Goal: Navigation & Orientation: Find specific page/section

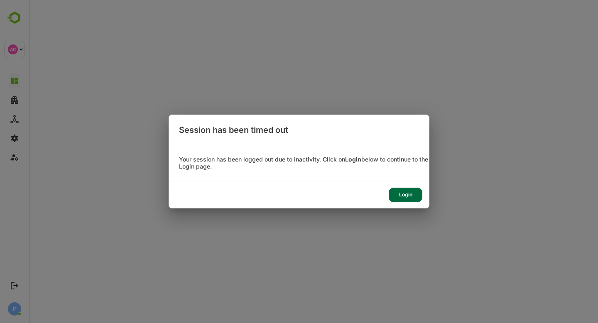
click at [402, 193] on div "Login" at bounding box center [406, 195] width 34 height 15
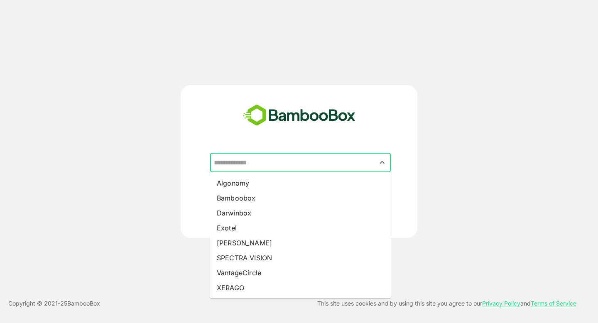
click at [258, 164] on input "text" at bounding box center [300, 163] width 177 height 16
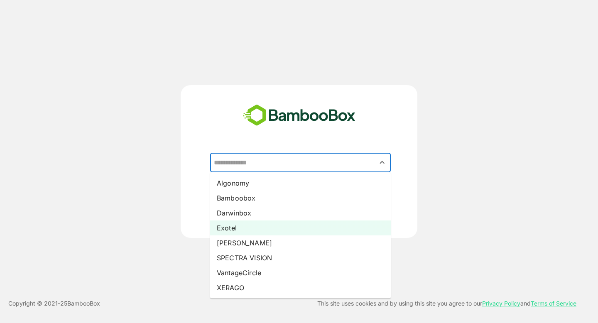
click at [245, 224] on li "Exotel" at bounding box center [300, 228] width 181 height 15
type input "******"
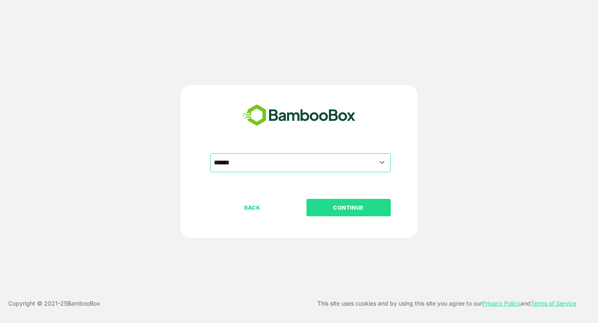
click at [362, 207] on p "CONTINUE" at bounding box center [348, 207] width 83 height 9
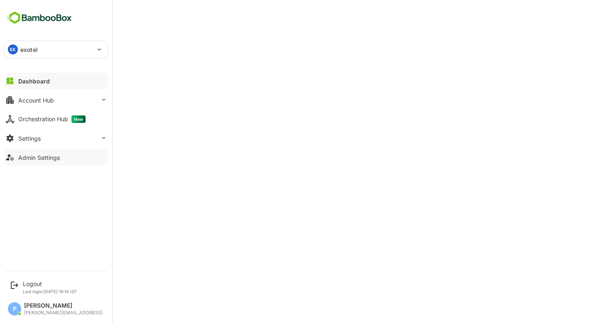
click at [36, 151] on button "Admin Settings" at bounding box center [56, 157] width 104 height 17
click at [43, 81] on div "Dashboard" at bounding box center [33, 81] width 30 height 7
click at [56, 99] on button "Account Hub" at bounding box center [56, 100] width 104 height 17
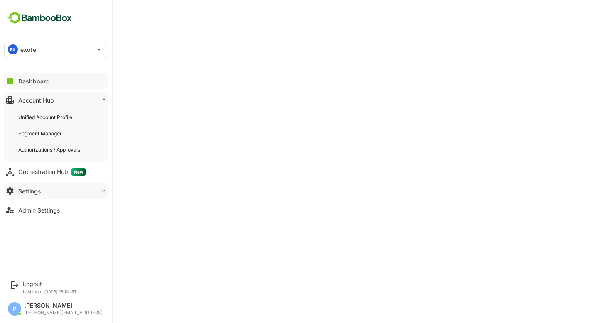
click at [39, 192] on div "Settings" at bounding box center [29, 191] width 22 height 7
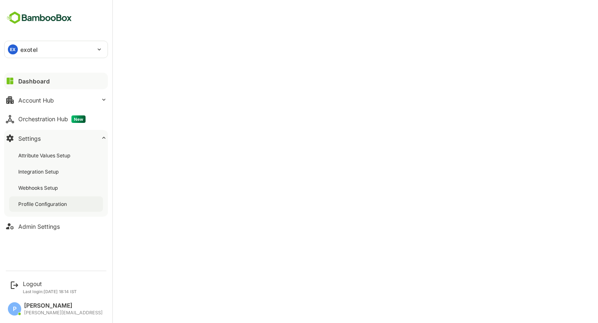
click at [46, 205] on div "Profile Configuration" at bounding box center [43, 204] width 50 height 7
click at [35, 84] on div "Dashboard" at bounding box center [33, 81] width 30 height 7
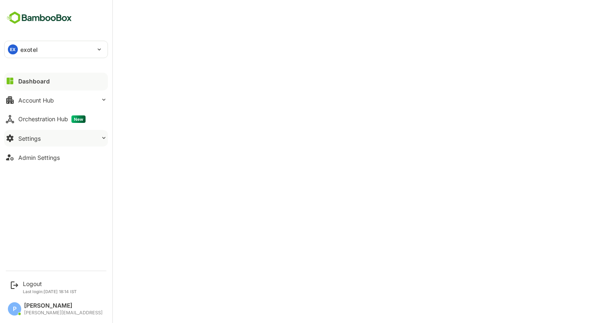
click at [106, 142] on div at bounding box center [104, 139] width 7 height 8
click at [85, 142] on button "Settings" at bounding box center [56, 138] width 104 height 17
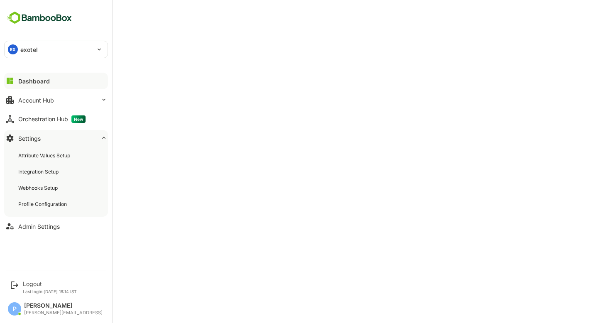
click at [104, 139] on icon at bounding box center [104, 138] width 7 height 7
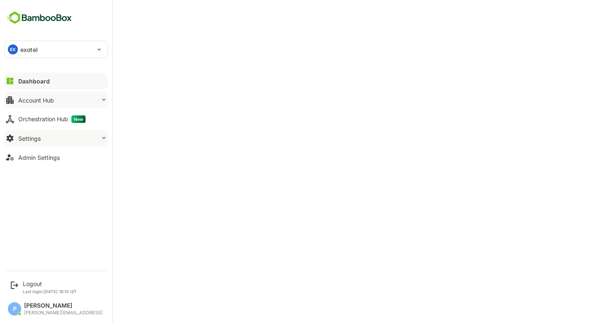
click at [57, 104] on button "Account Hub" at bounding box center [56, 100] width 104 height 17
click at [77, 103] on button "Account Hub" at bounding box center [56, 100] width 104 height 17
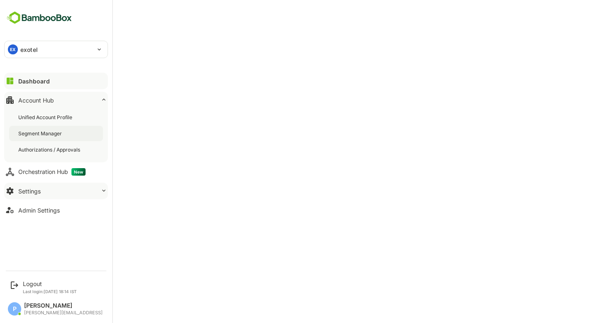
click at [40, 136] on div "Segment Manager" at bounding box center [40, 133] width 45 height 7
click at [56, 115] on div "Unified Account Profile" at bounding box center [46, 117] width 56 height 7
click at [33, 83] on div "Dashboard" at bounding box center [33, 81] width 30 height 7
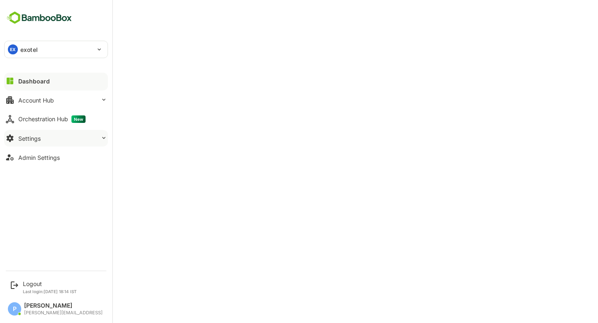
click at [30, 135] on div "Settings" at bounding box center [29, 138] width 22 height 7
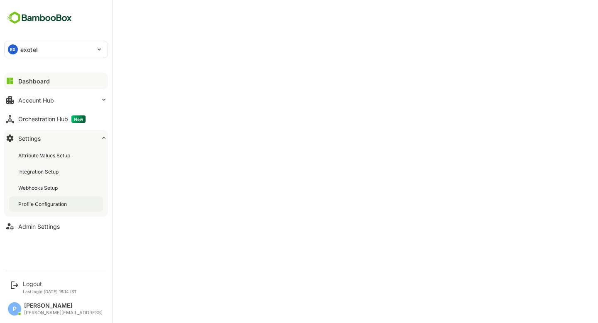
click at [39, 202] on div "Profile Configuration" at bounding box center [43, 204] width 50 height 7
click at [34, 79] on div "Dashboard" at bounding box center [33, 81] width 30 height 7
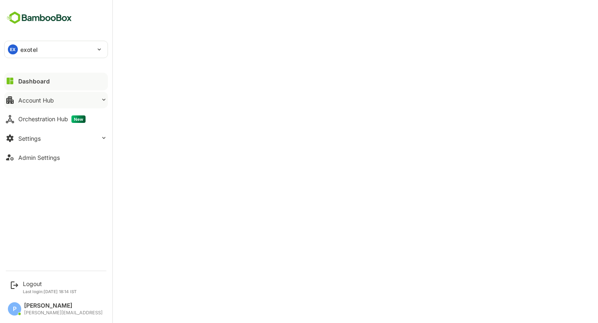
click at [51, 101] on div "Account Hub" at bounding box center [36, 100] width 36 height 7
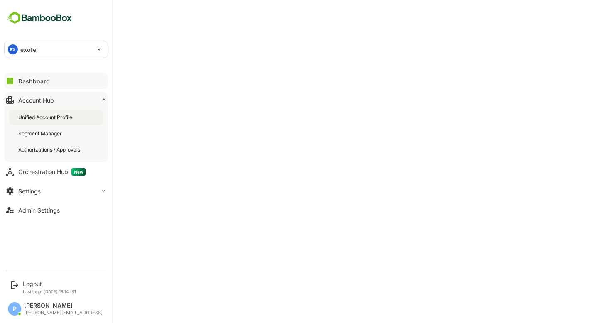
click at [57, 115] on div "Unified Account Profile" at bounding box center [46, 117] width 56 height 7
click at [18, 78] on div "Dashboard" at bounding box center [33, 81] width 30 height 7
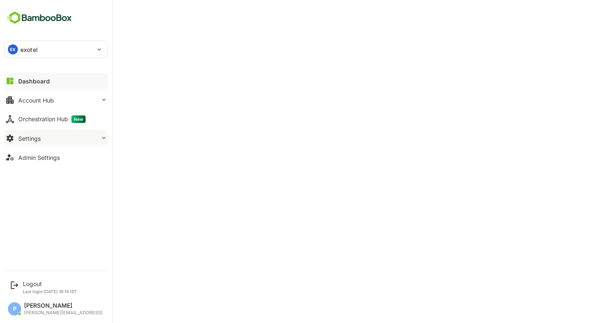
click at [41, 140] on button "Settings" at bounding box center [56, 138] width 104 height 17
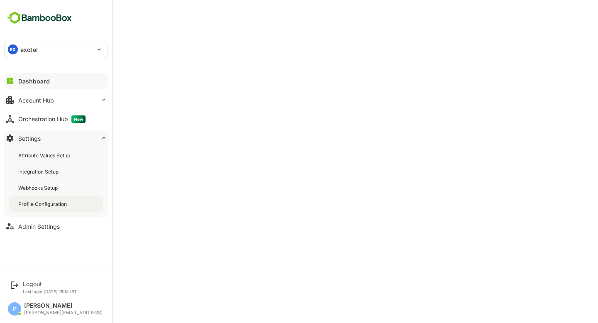
click at [68, 203] on div "Profile Configuration" at bounding box center [43, 204] width 50 height 7
click at [30, 79] on div "Dashboard" at bounding box center [33, 81] width 30 height 7
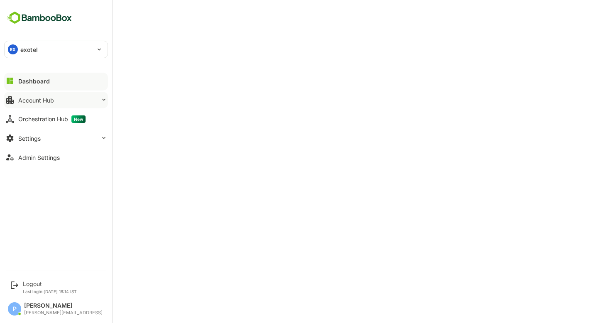
click at [66, 105] on button "Account Hub" at bounding box center [56, 100] width 104 height 17
click at [42, 100] on div "Account Hub" at bounding box center [36, 100] width 36 height 7
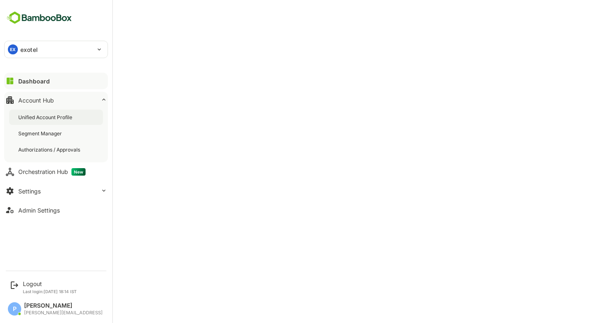
click at [57, 121] on div "Unified Account Profile" at bounding box center [56, 117] width 94 height 15
click at [59, 82] on button "Dashboard" at bounding box center [56, 81] width 104 height 17
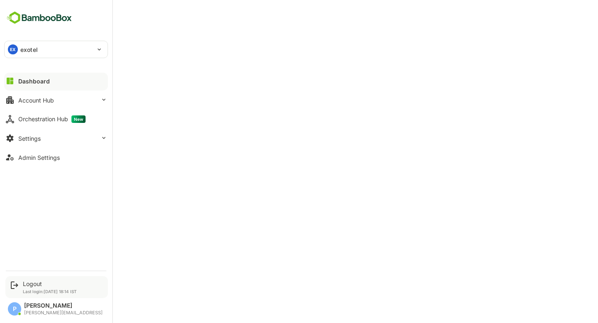
click at [30, 284] on div "Logout" at bounding box center [50, 283] width 54 height 7
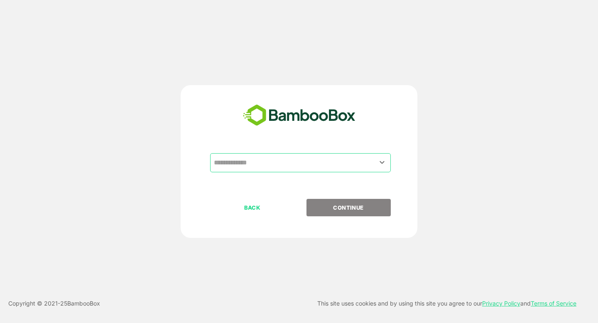
click at [292, 168] on input "text" at bounding box center [300, 163] width 177 height 16
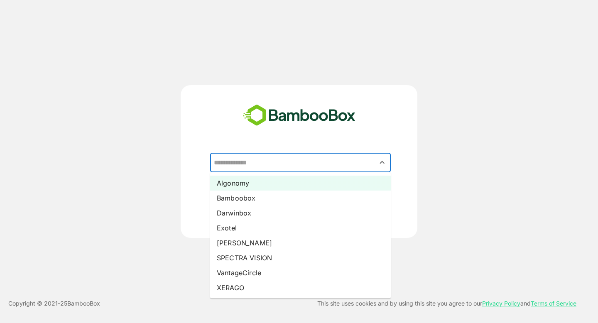
click at [278, 182] on li "Algonomy" at bounding box center [300, 183] width 181 height 15
type input "********"
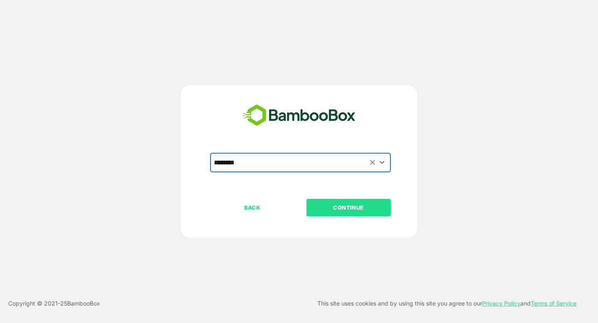
click at [331, 208] on p "CONTINUE" at bounding box center [348, 207] width 83 height 9
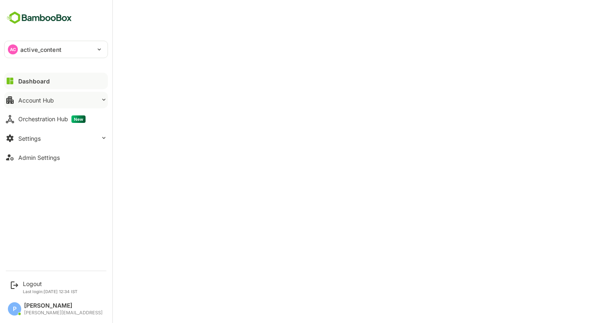
click at [48, 102] on div "Account Hub" at bounding box center [36, 100] width 36 height 7
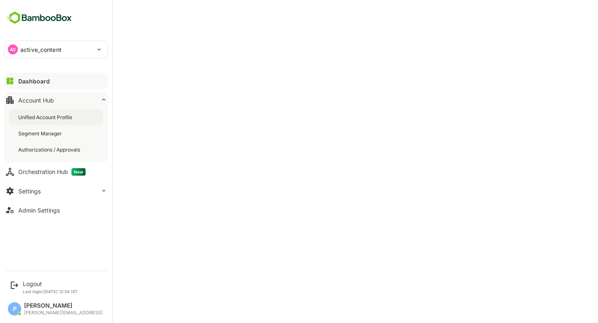
click at [50, 117] on div "Unified Account Profile" at bounding box center [46, 117] width 56 height 7
